Goal: Task Accomplishment & Management: Use online tool/utility

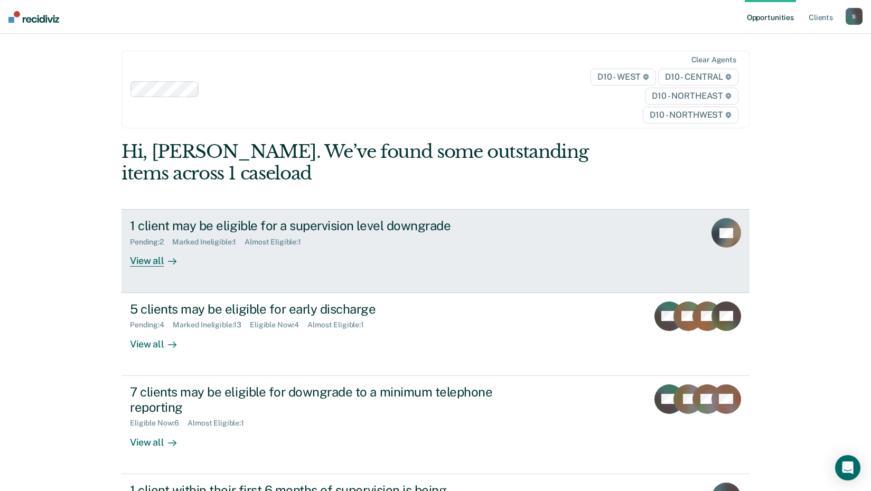
click at [434, 251] on div "1 client may be eligible for a supervision level downgrade Pending : 2 Marked I…" at bounding box center [328, 242] width 396 height 49
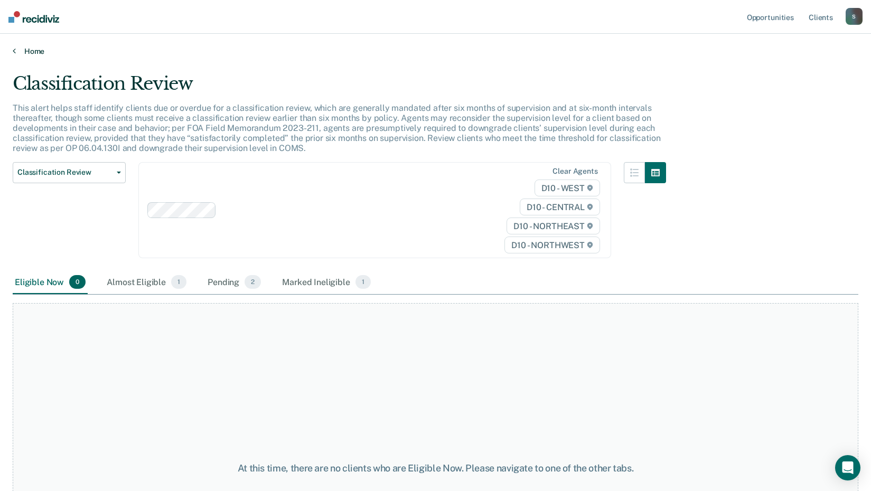
click at [28, 51] on link "Home" at bounding box center [435, 51] width 845 height 10
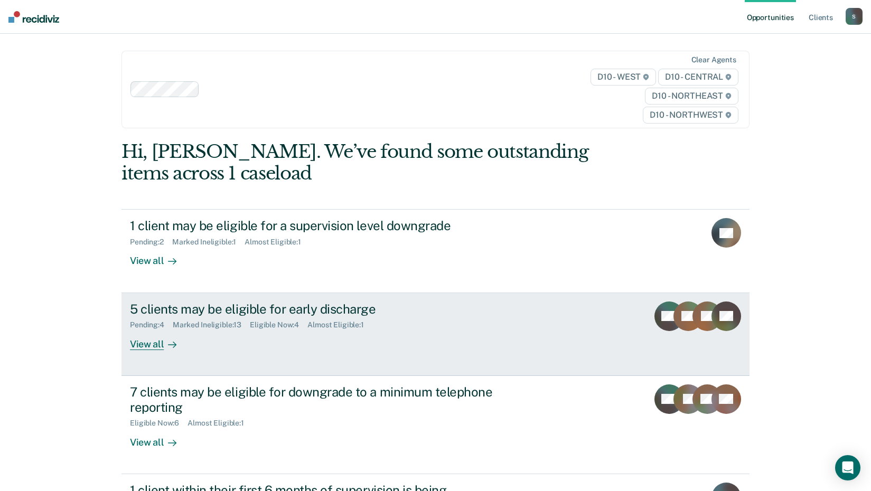
scroll to position [53, 0]
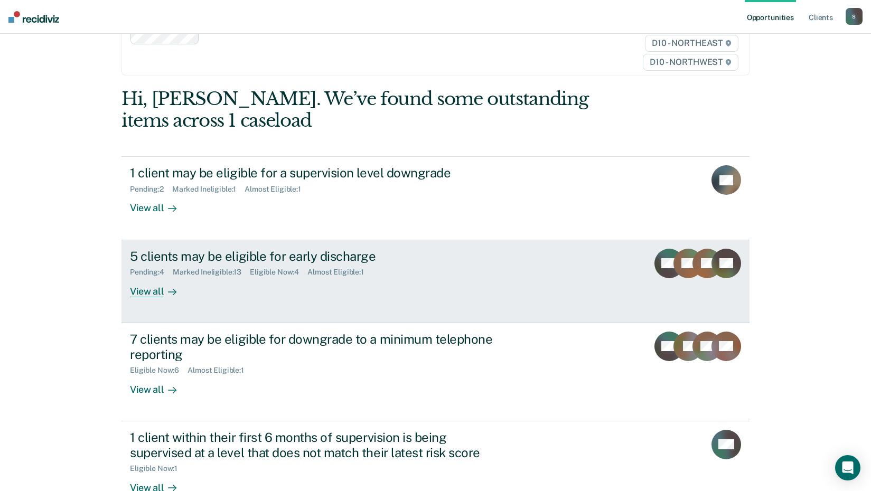
click at [442, 298] on link "5 clients may be eligible for early discharge Pending : 4 Marked Ineligible : 1…" at bounding box center [435, 281] width 628 height 83
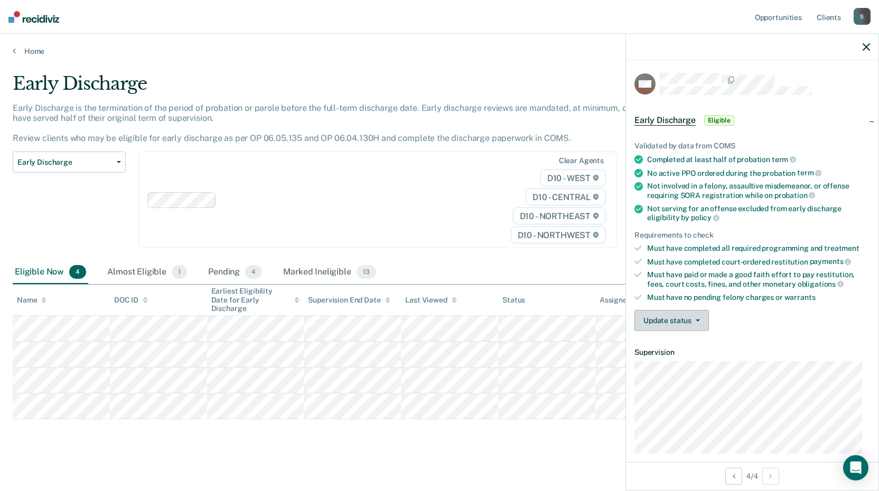
click at [663, 322] on button "Update status" at bounding box center [671, 320] width 74 height 21
click at [471, 110] on p "Early Discharge is the termination of the period of probation or parole before …" at bounding box center [341, 123] width 656 height 41
